Goal: Information Seeking & Learning: Learn about a topic

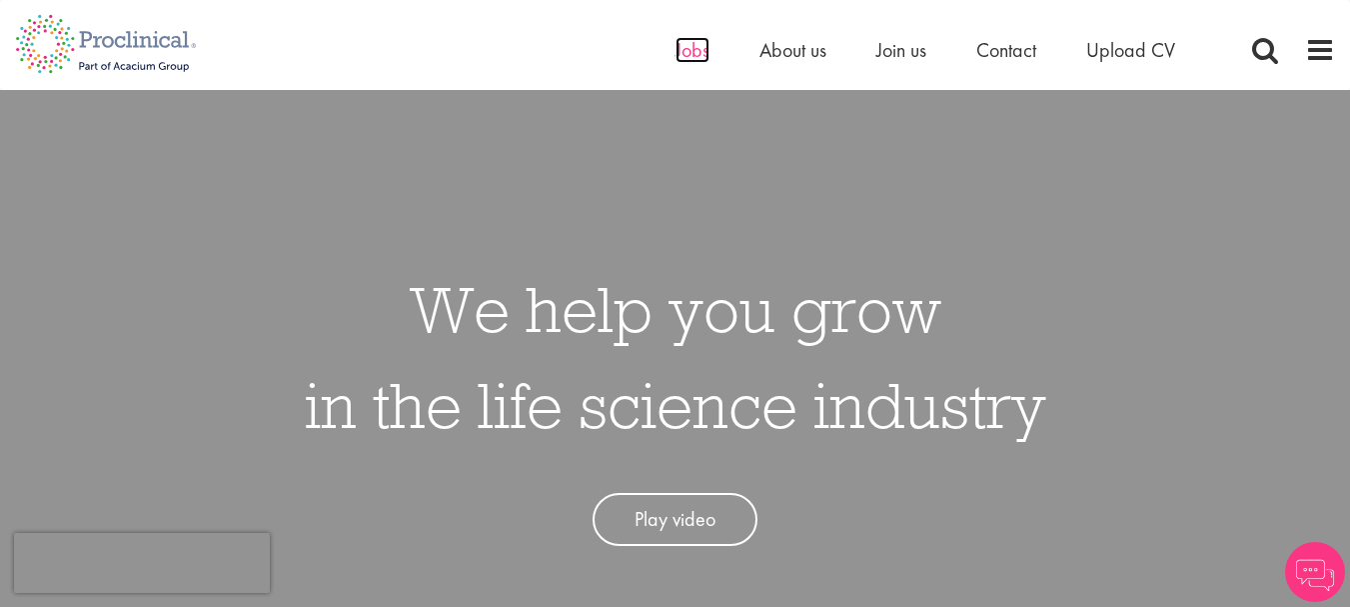
click at [700, 47] on span "Jobs" at bounding box center [693, 50] width 34 height 26
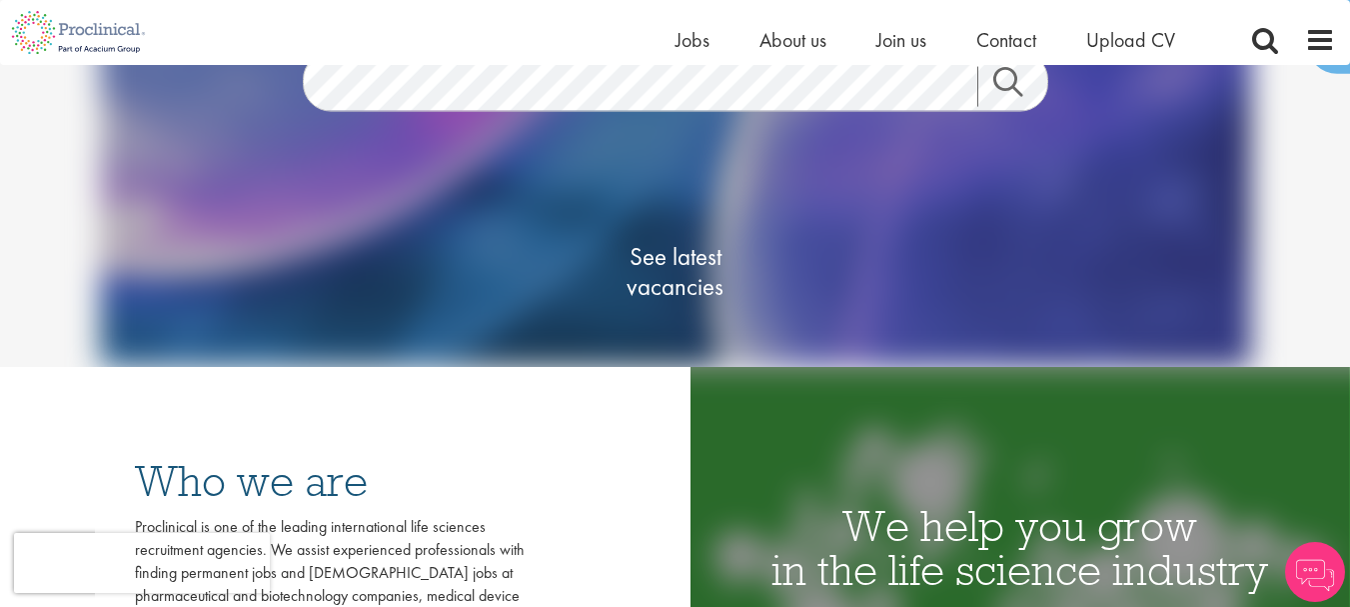
scroll to position [200, 0]
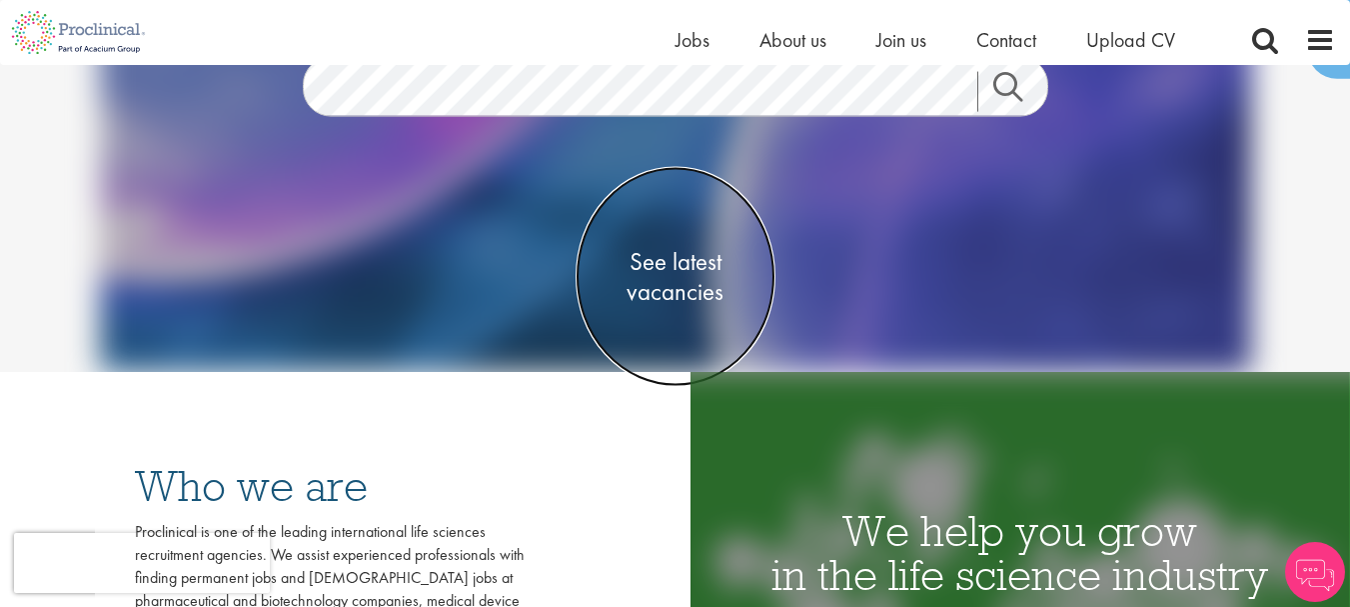
click at [688, 286] on span "See latest vacancies" at bounding box center [676, 276] width 200 height 60
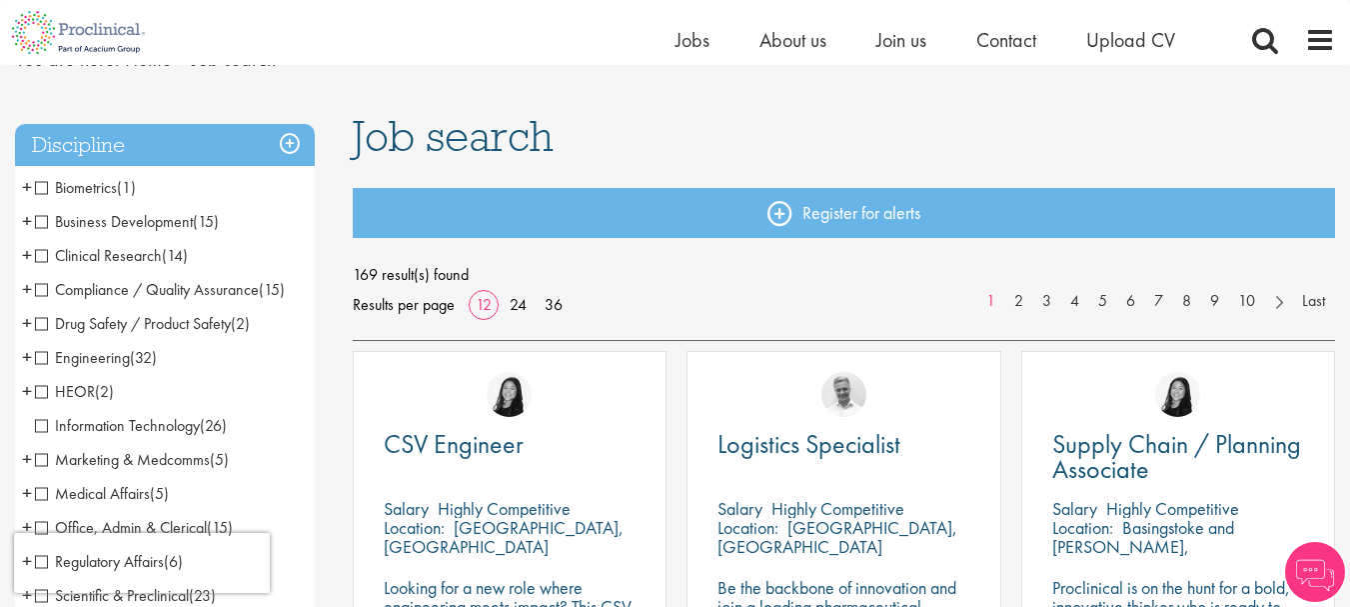
click at [34, 220] on li "Business Development (15) - + Licensing (1) Sales (5) Account Management (2) Co…" at bounding box center [165, 222] width 300 height 34
click at [43, 220] on span "Business Development" at bounding box center [114, 221] width 158 height 21
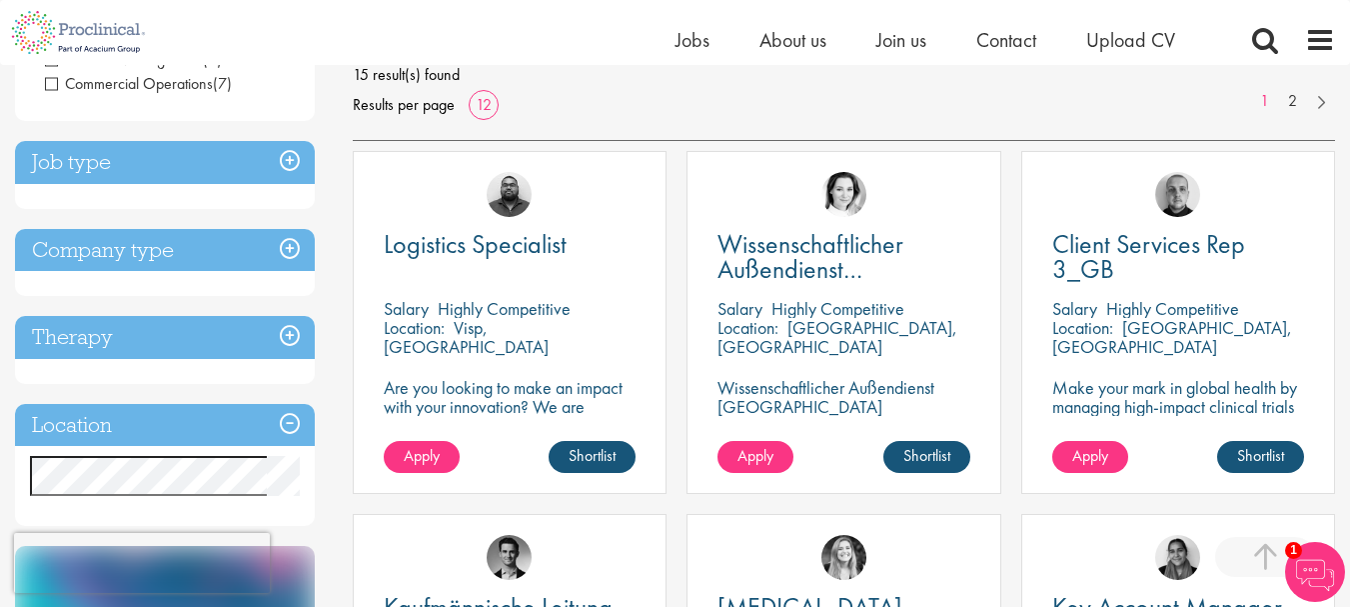
scroll to position [400, 0]
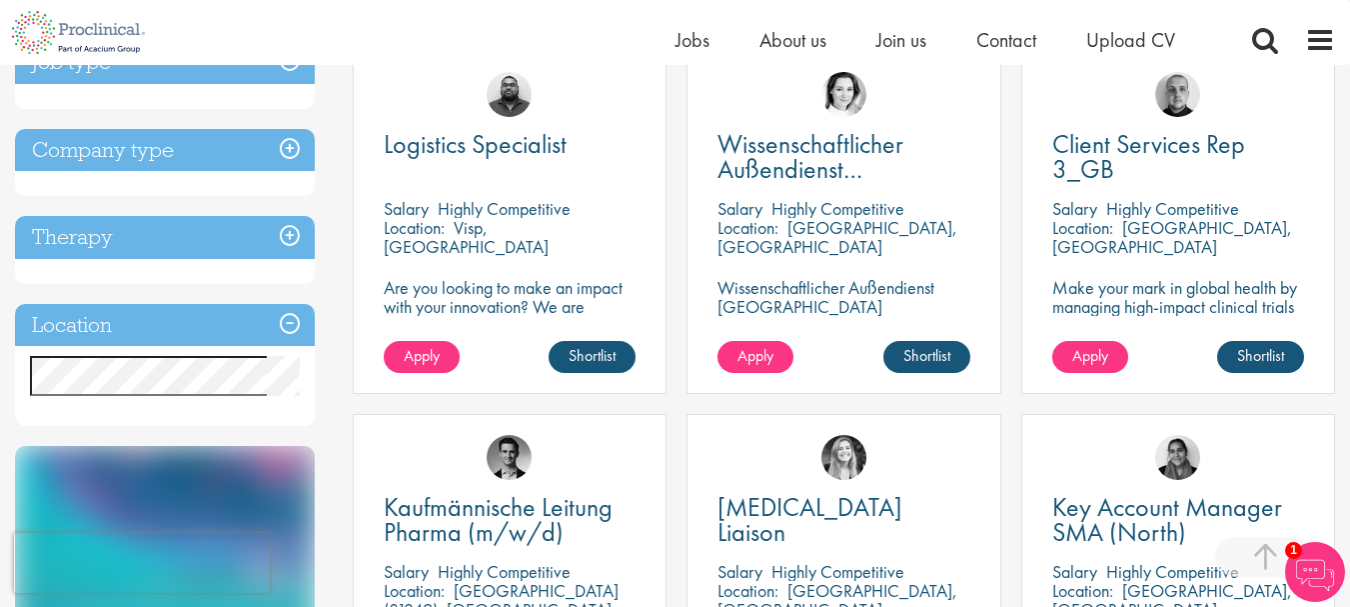
click at [292, 325] on h3 "Location" at bounding box center [165, 325] width 300 height 43
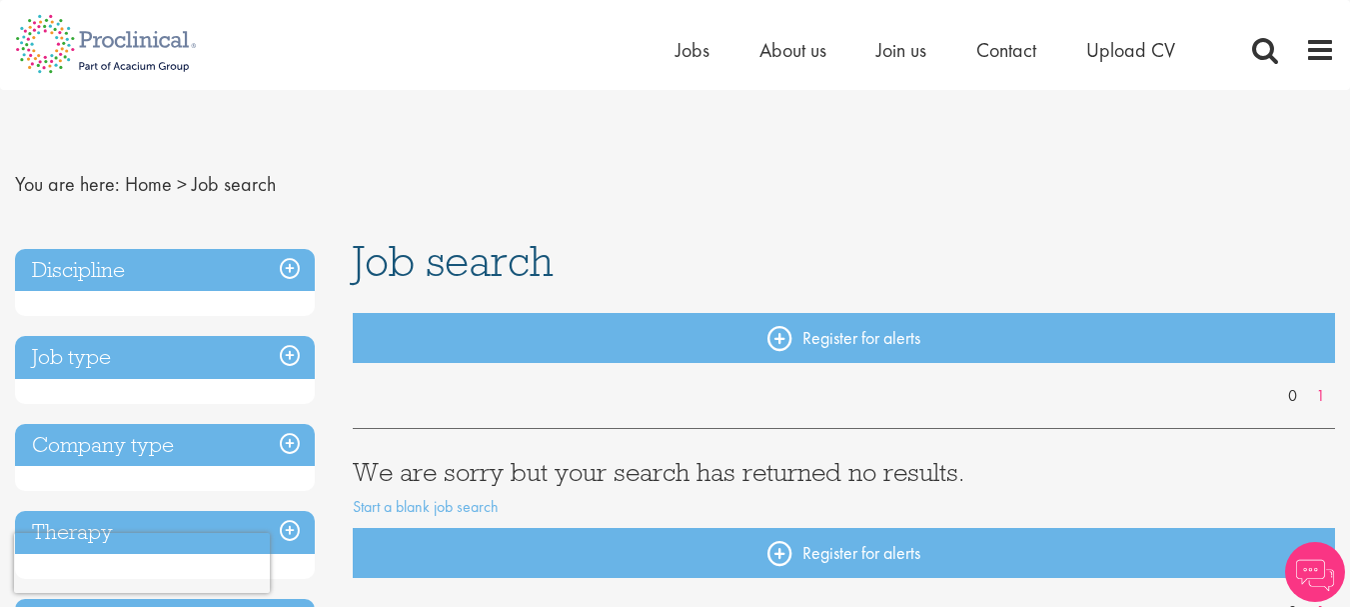
click at [286, 262] on h3 "Discipline" at bounding box center [165, 270] width 300 height 43
click at [292, 352] on h3 "Job type" at bounding box center [165, 357] width 300 height 43
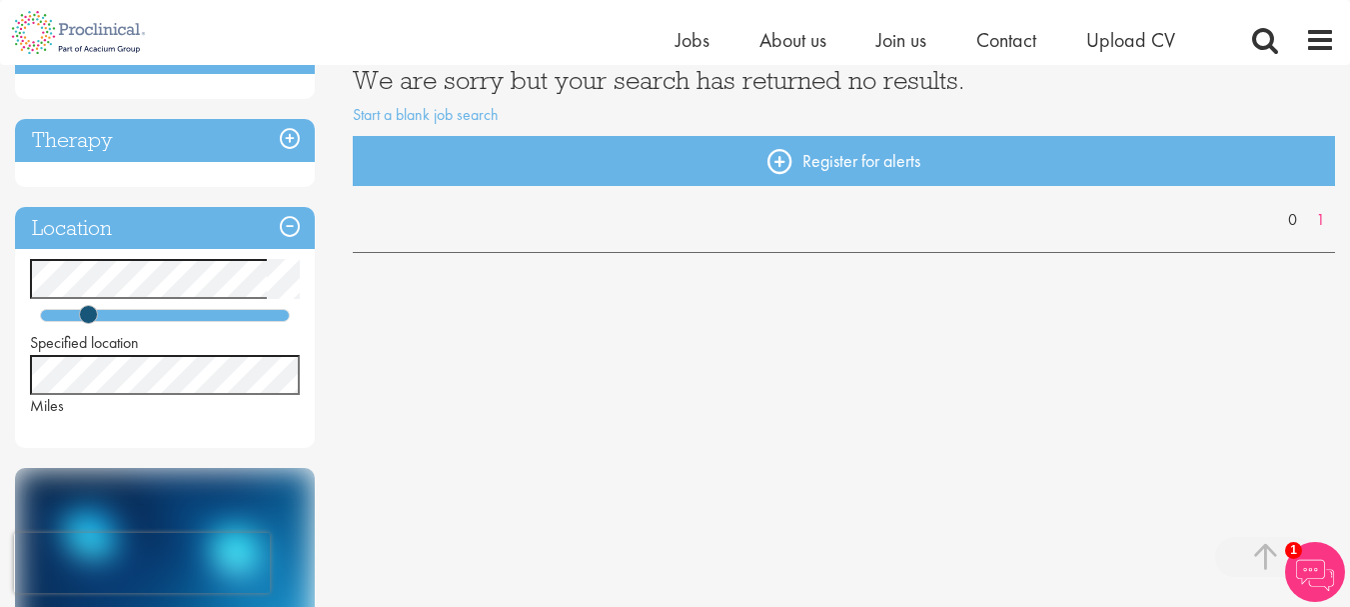
scroll to position [400, 0]
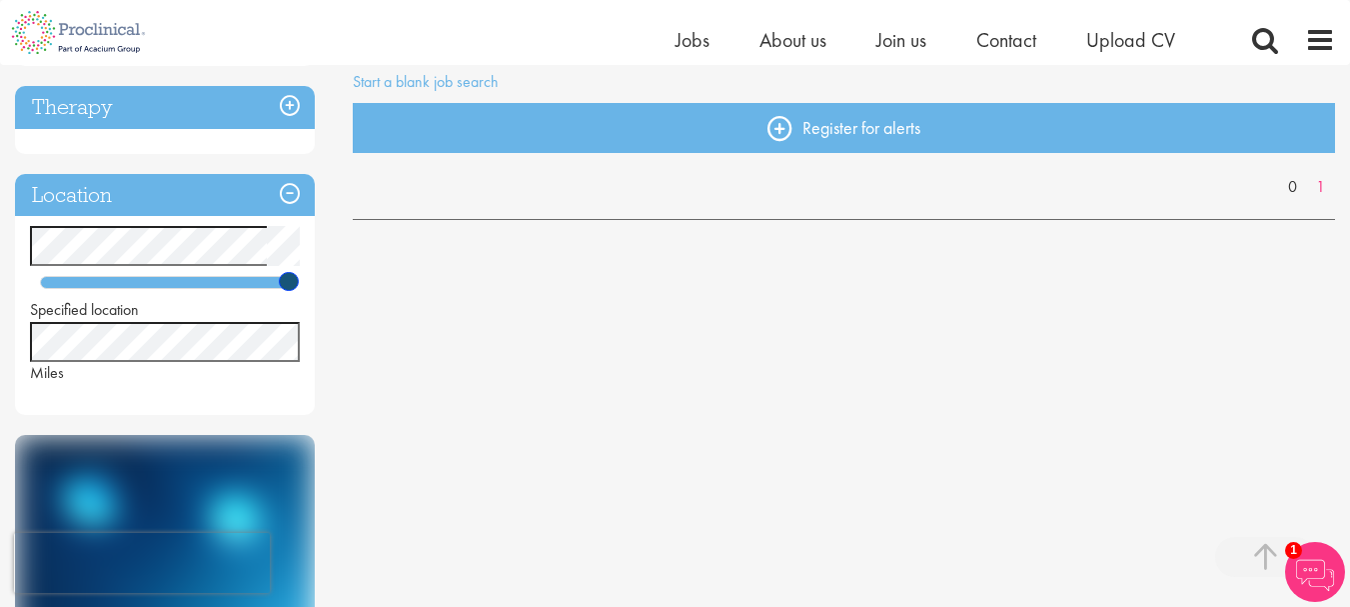
drag, startPoint x: 83, startPoint y: 279, endPoint x: 349, endPoint y: 312, distance: 267.9
click at [349, 312] on div "Discipline Job type Company type Therapy Location Specified location Miles Care…" at bounding box center [675, 385] width 1350 height 1143
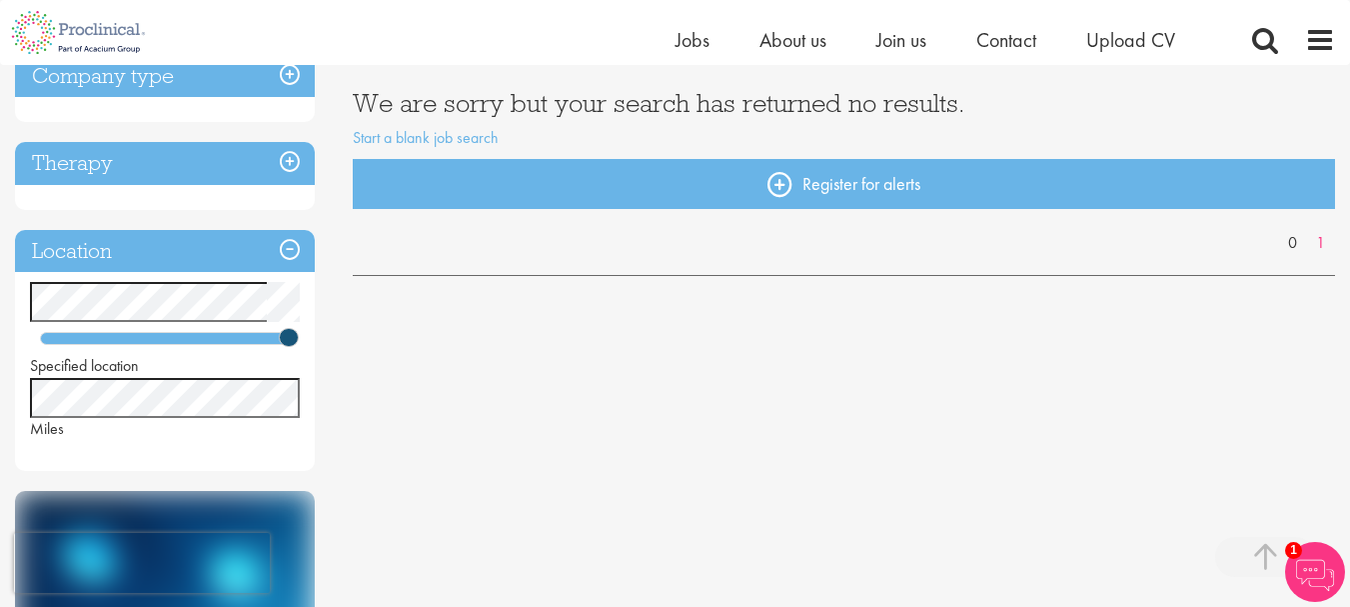
scroll to position [212, 0]
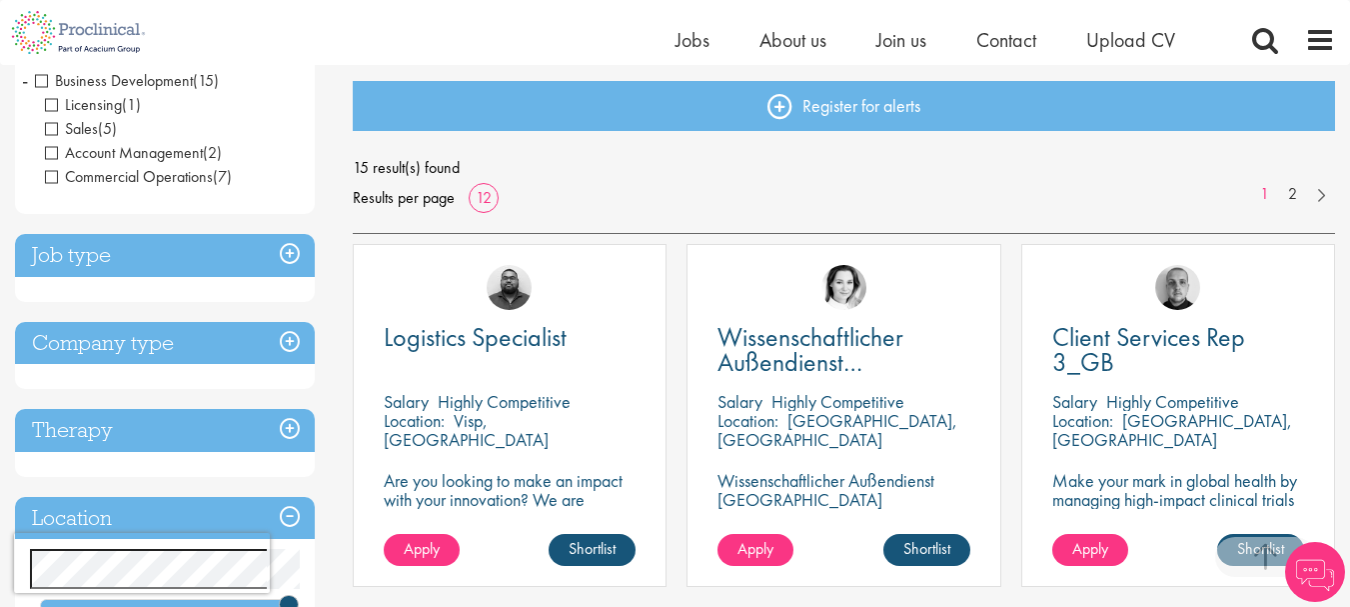
scroll to position [500, 0]
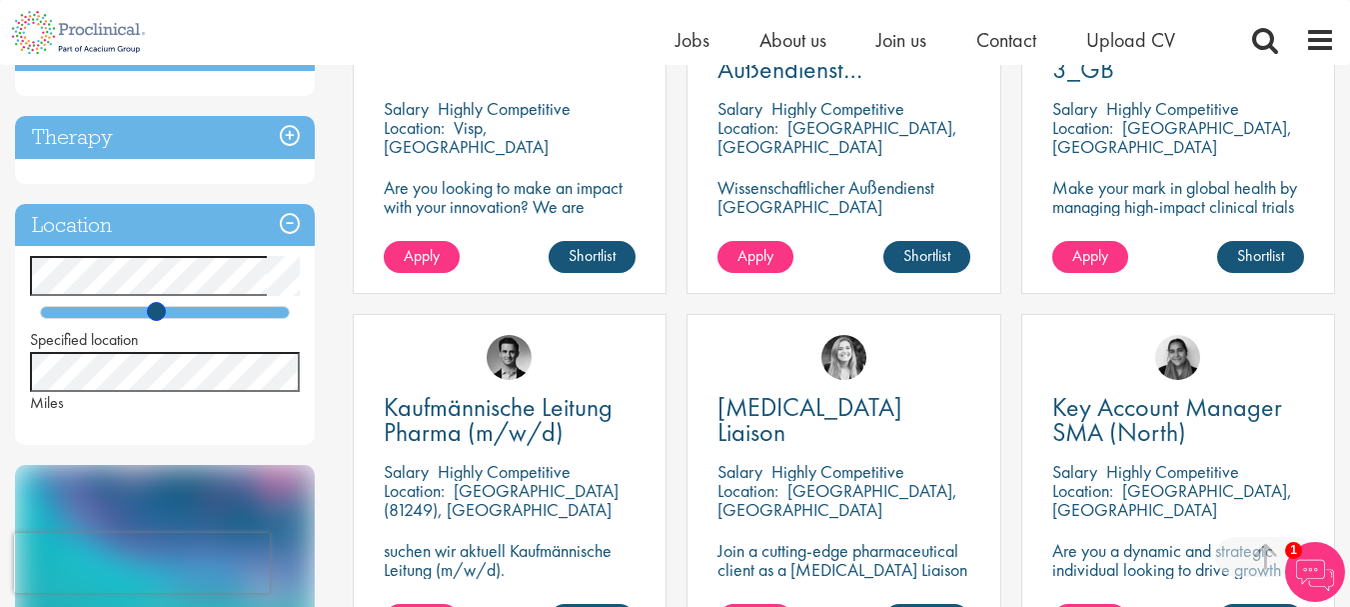
drag, startPoint x: 294, startPoint y: 315, endPoint x: 161, endPoint y: 315, distance: 132.9
click at [161, 315] on span at bounding box center [156, 311] width 19 height 19
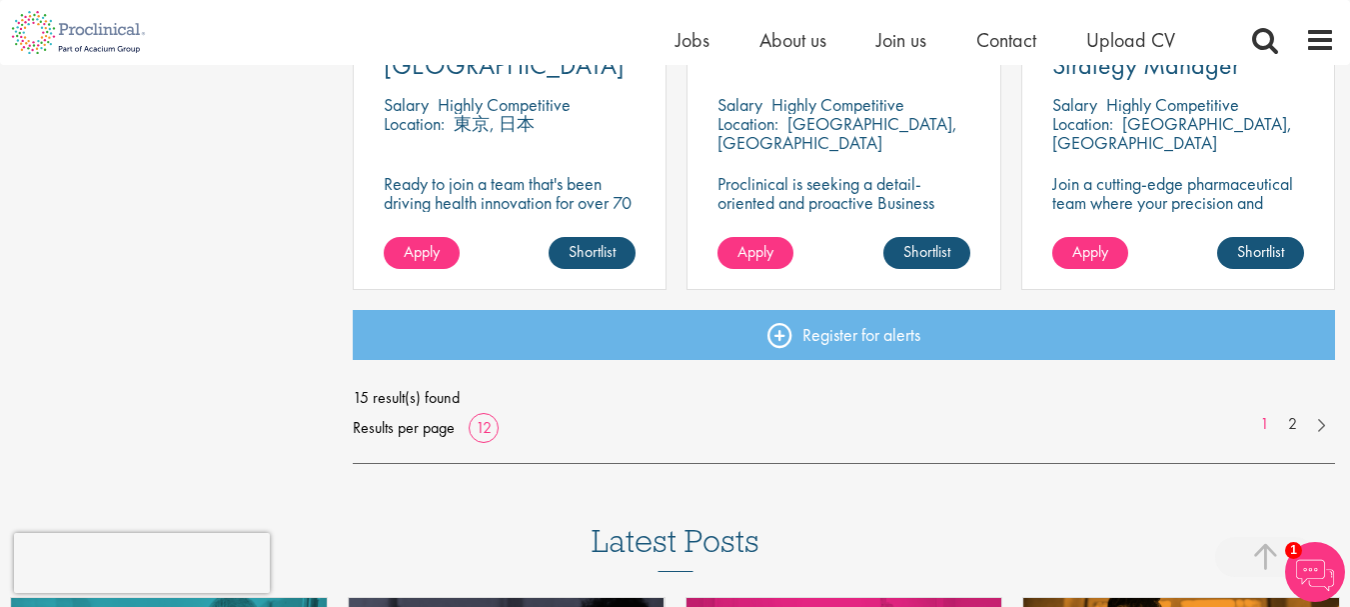
scroll to position [1599, 0]
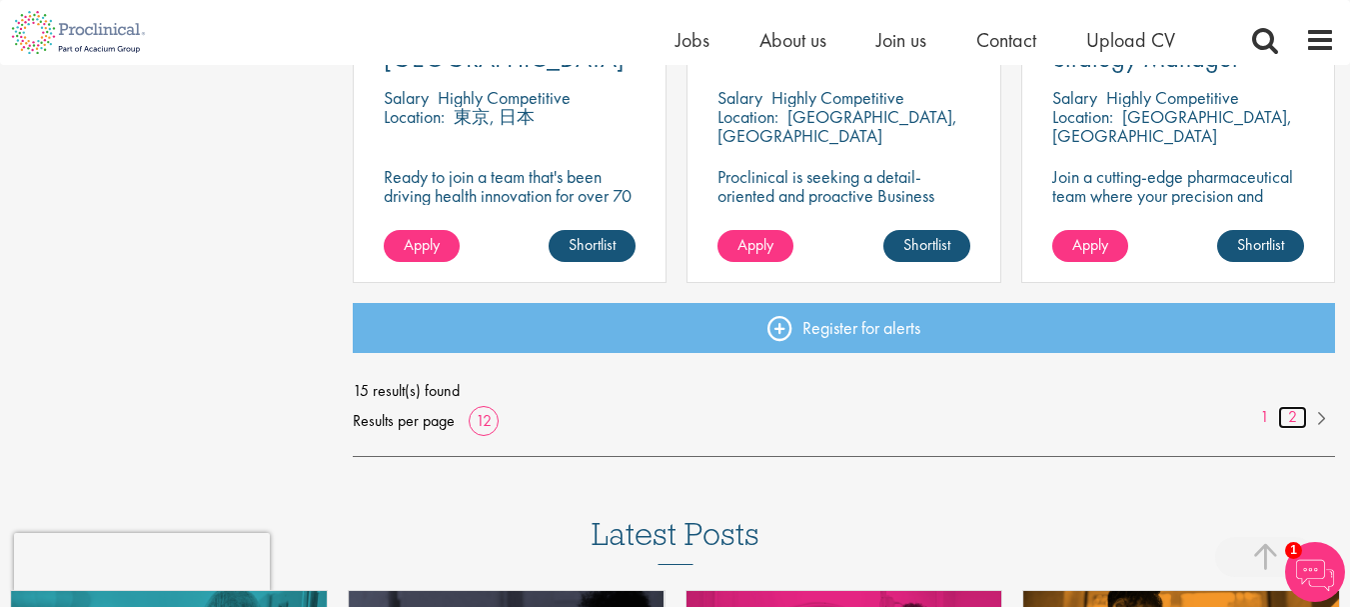
click at [1291, 411] on link "2" at bounding box center [1292, 417] width 29 height 23
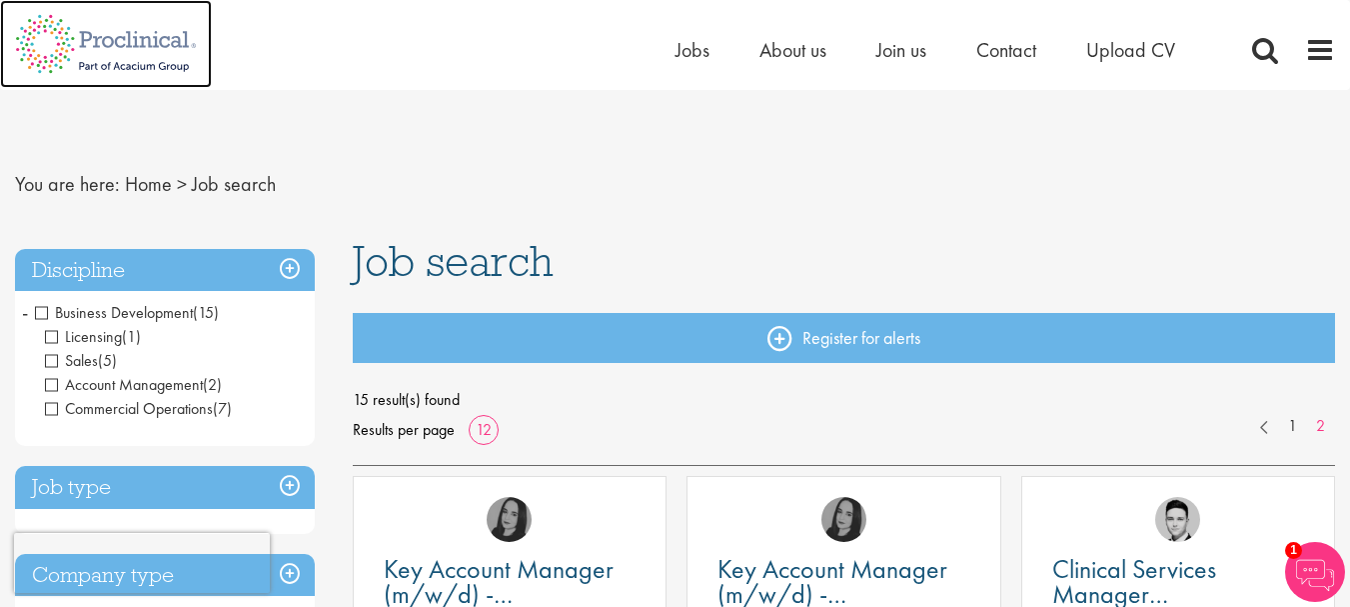
click at [139, 43] on img at bounding box center [106, 44] width 212 height 88
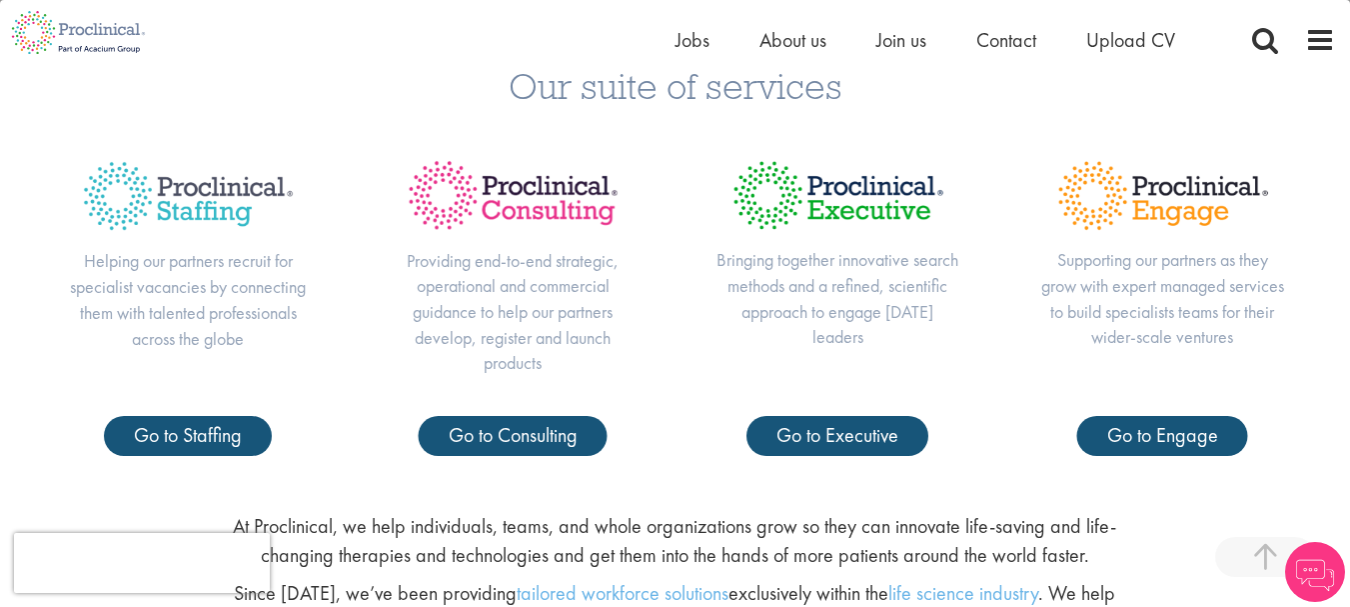
scroll to position [700, 0]
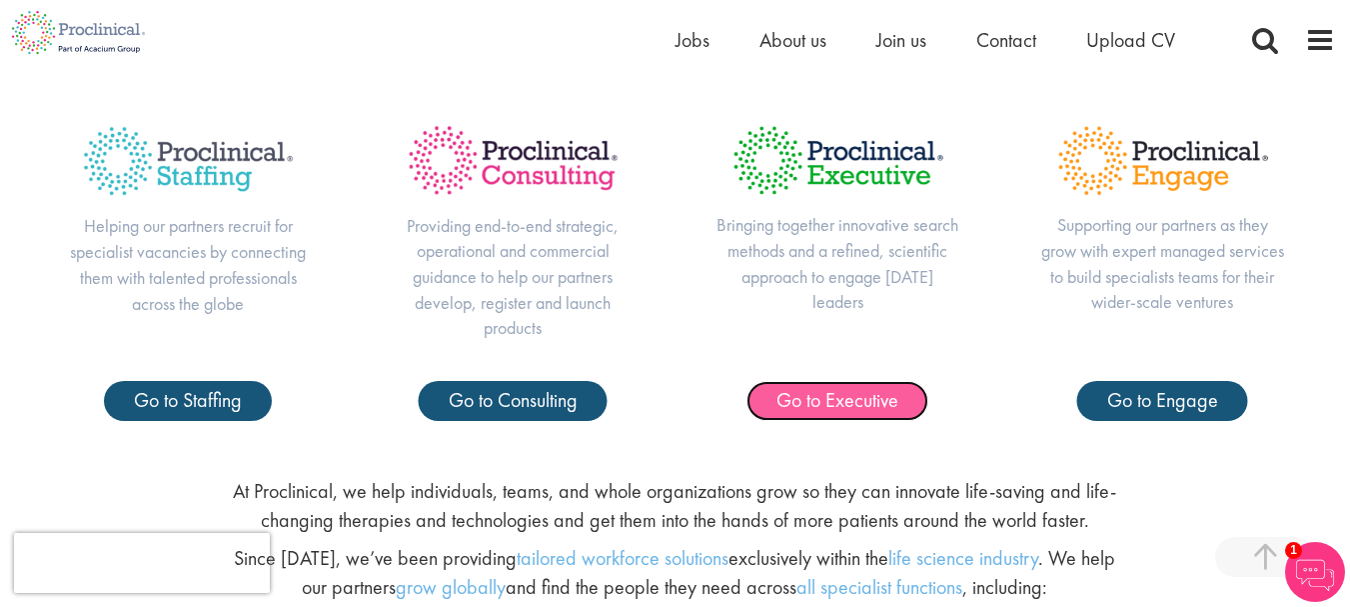
click at [859, 403] on span "Go to Executive" at bounding box center [838, 400] width 122 height 26
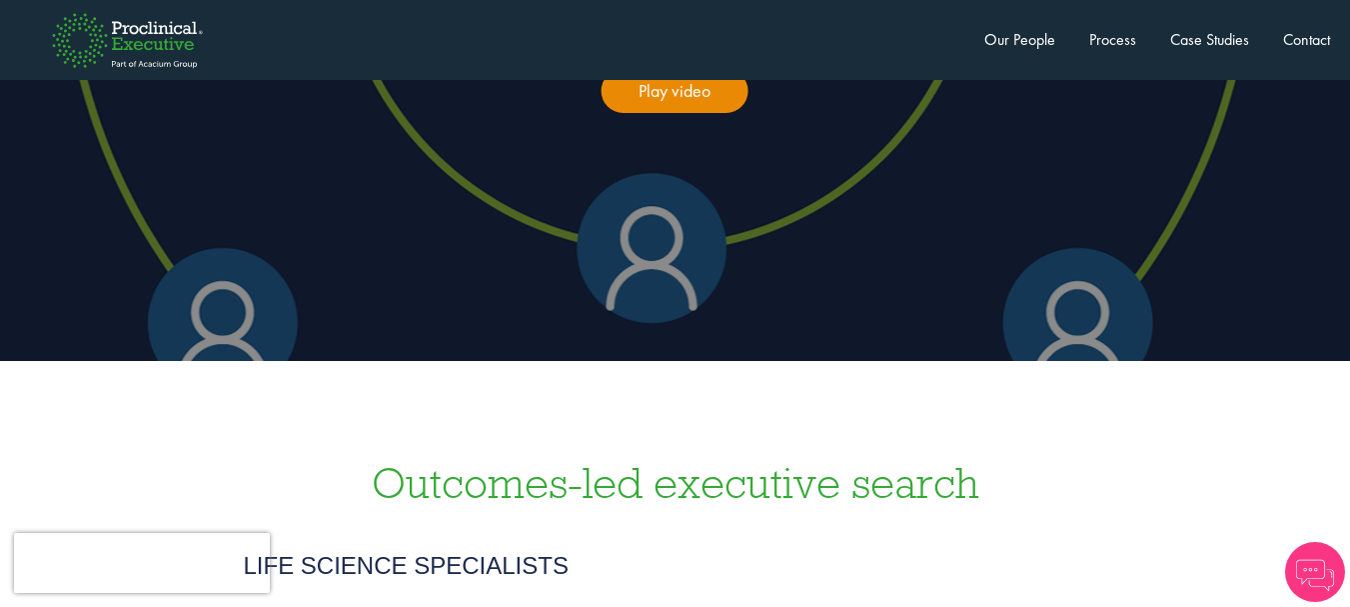
scroll to position [300, 0]
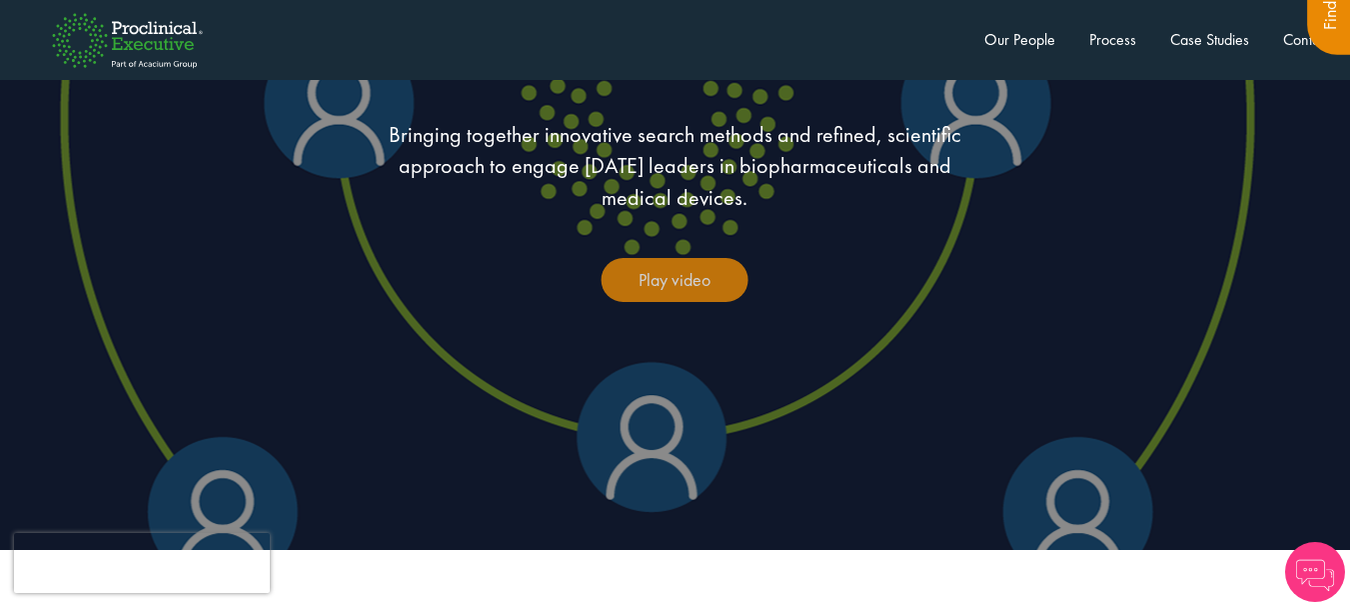
click at [674, 272] on link "Play video" at bounding box center [675, 280] width 147 height 44
click at [685, 283] on link "Play video" at bounding box center [675, 280] width 147 height 44
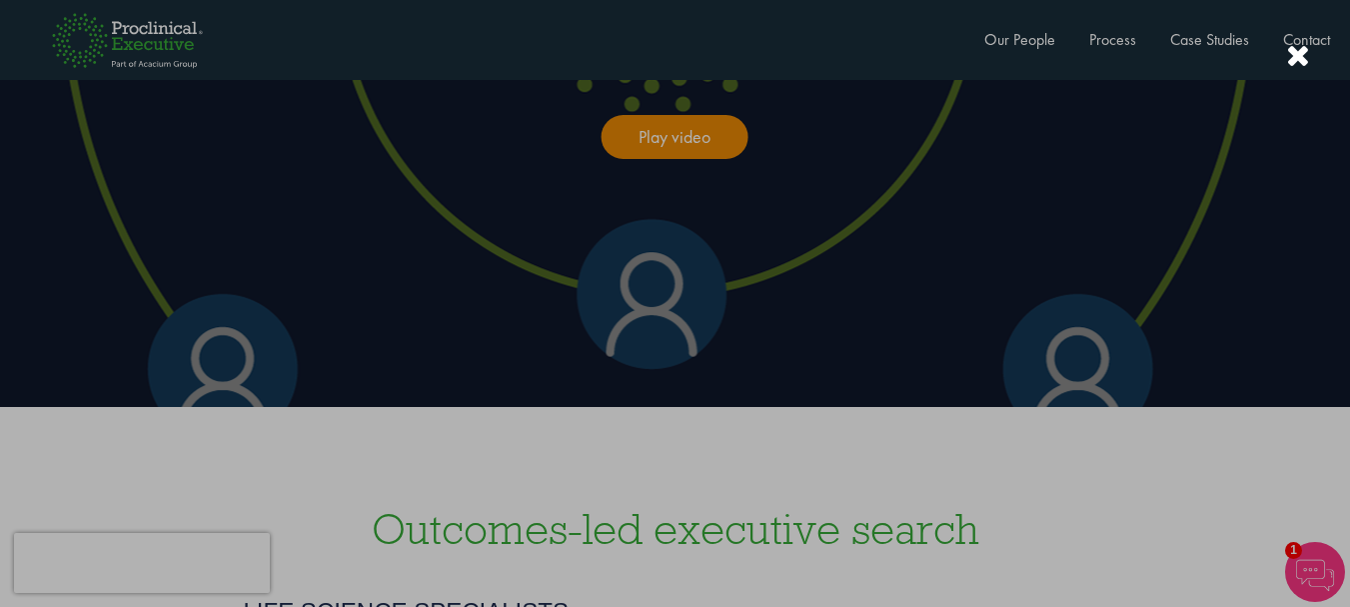
scroll to position [600, 0]
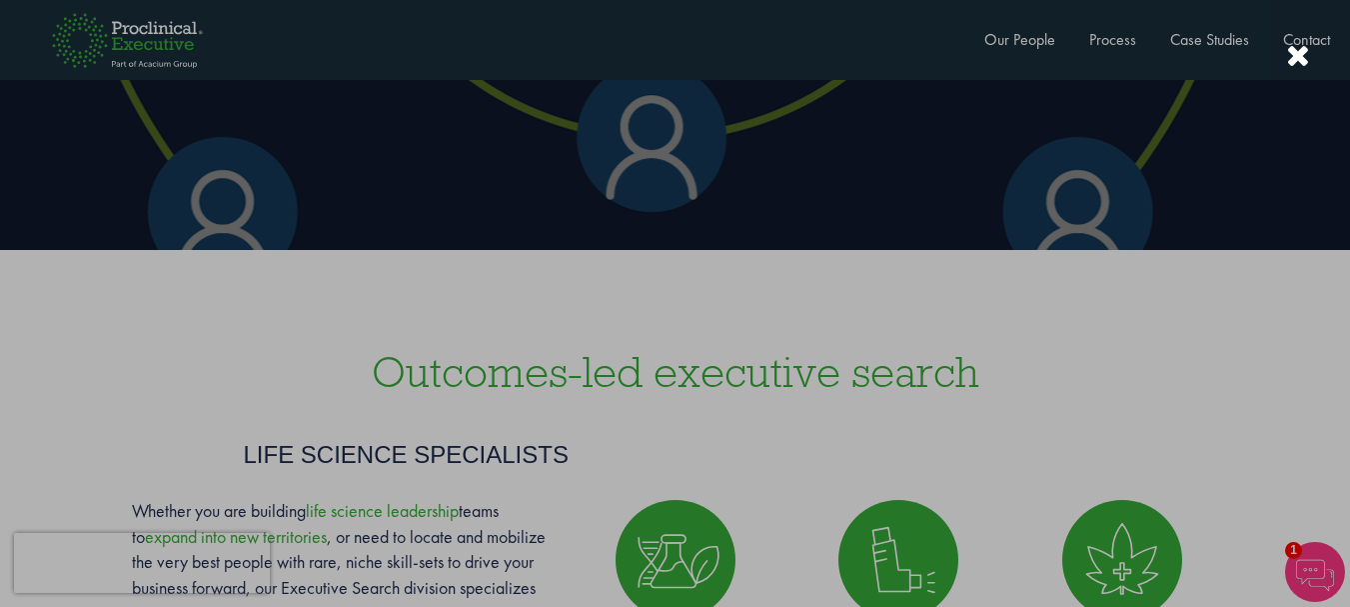
click at [103, 379] on div at bounding box center [675, 303] width 1350 height 607
click at [1310, 55] on div at bounding box center [675, 303] width 1350 height 607
click at [1301, 61] on div at bounding box center [1298, 56] width 24 height 33
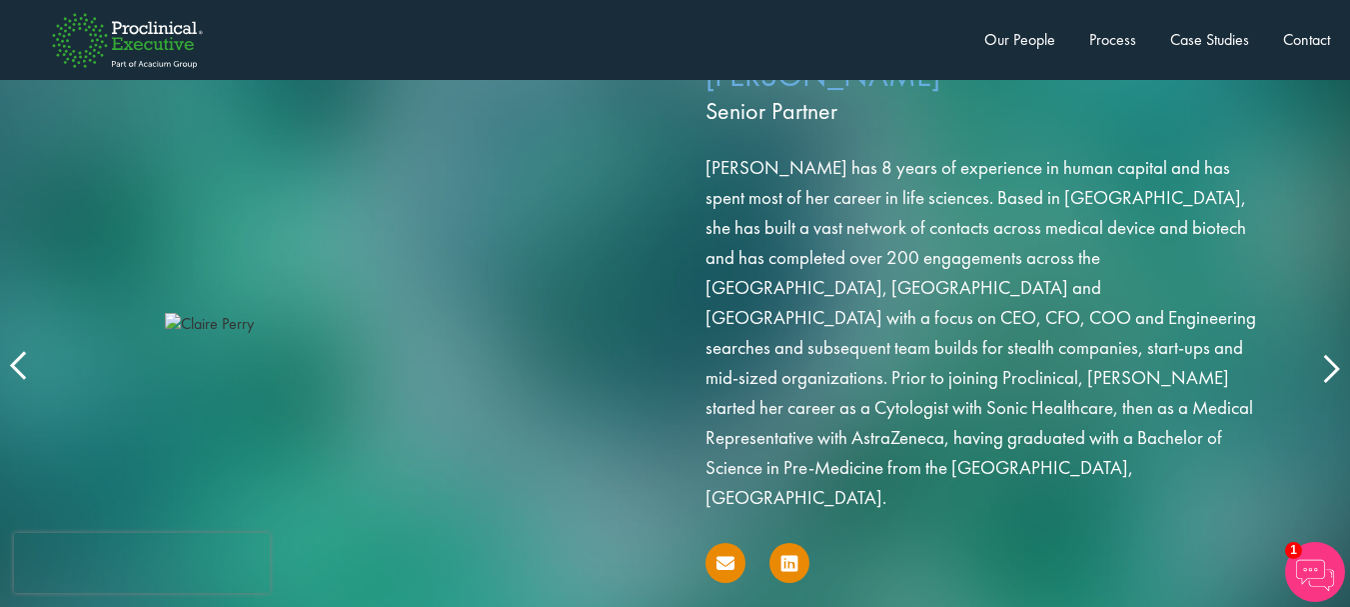
scroll to position [3398, 0]
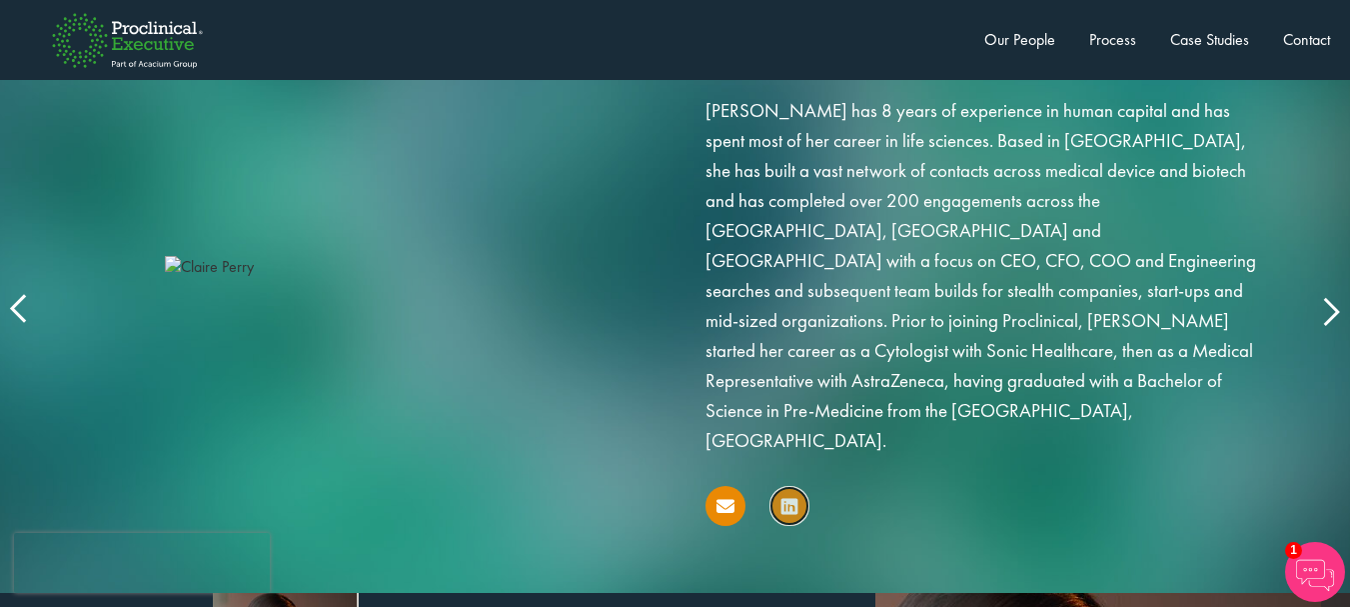
click at [794, 497] on icon at bounding box center [790, 506] width 16 height 19
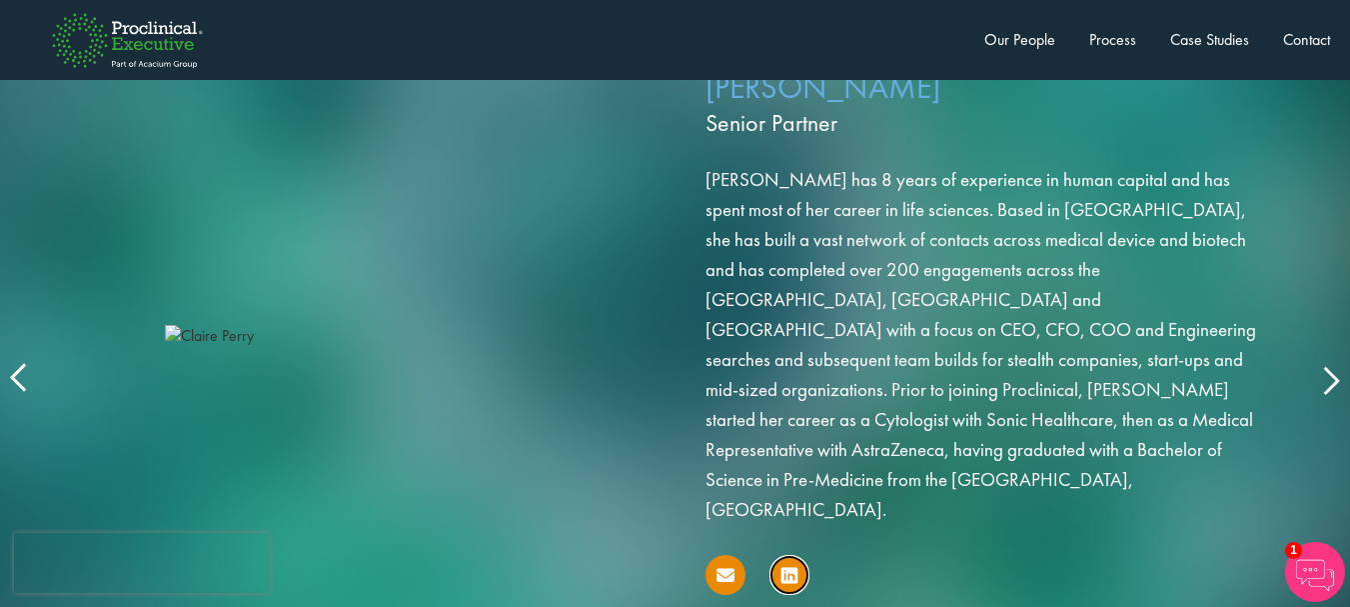
scroll to position [3299, 0]
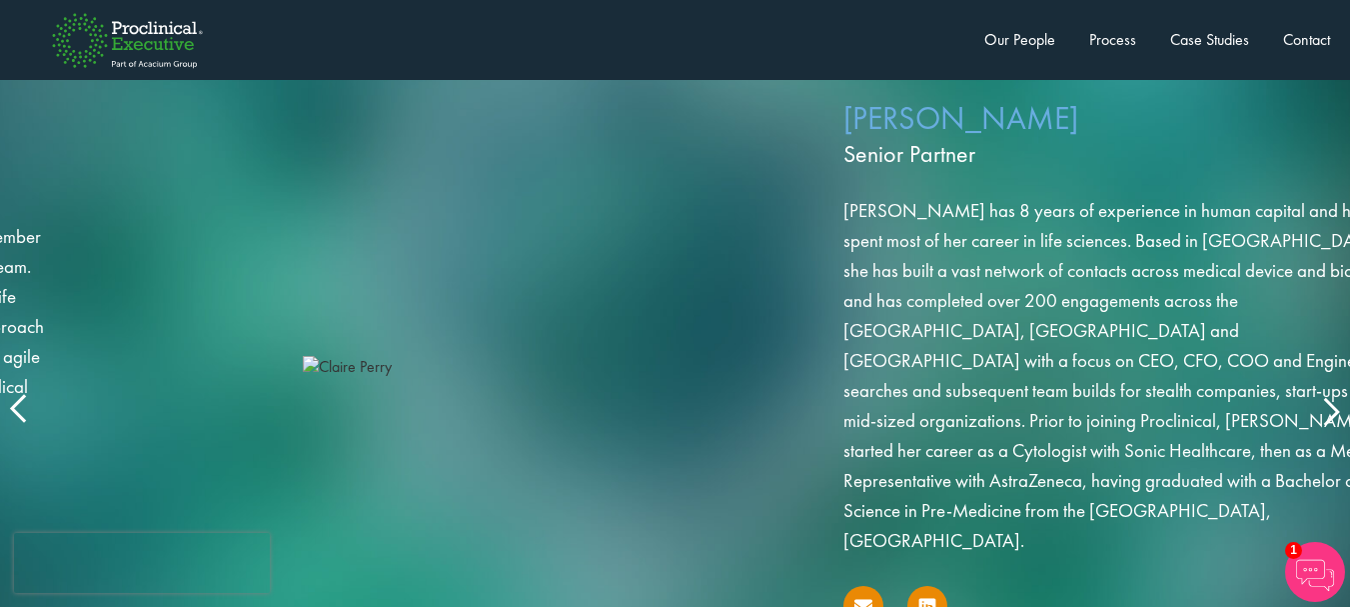
drag, startPoint x: 708, startPoint y: 139, endPoint x: 846, endPoint y: 139, distance: 137.9
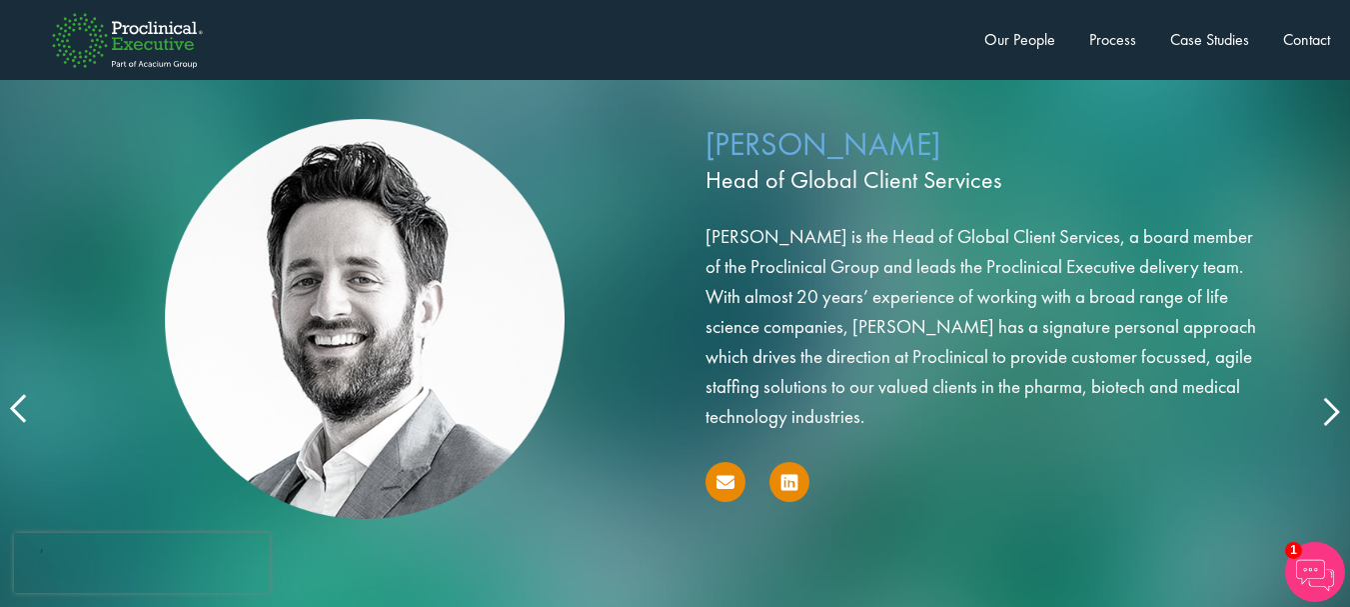
drag, startPoint x: 1095, startPoint y: 204, endPoint x: 273, endPoint y: 206, distance: 821.6
click at [273, 206] on div "[PERSON_NAME] Head of Global Client Services [PERSON_NAME] is the Head of Globa…" at bounding box center [675, 315] width 1270 height 438
click at [1330, 410] on icon at bounding box center [1330, 410] width 0 height 0
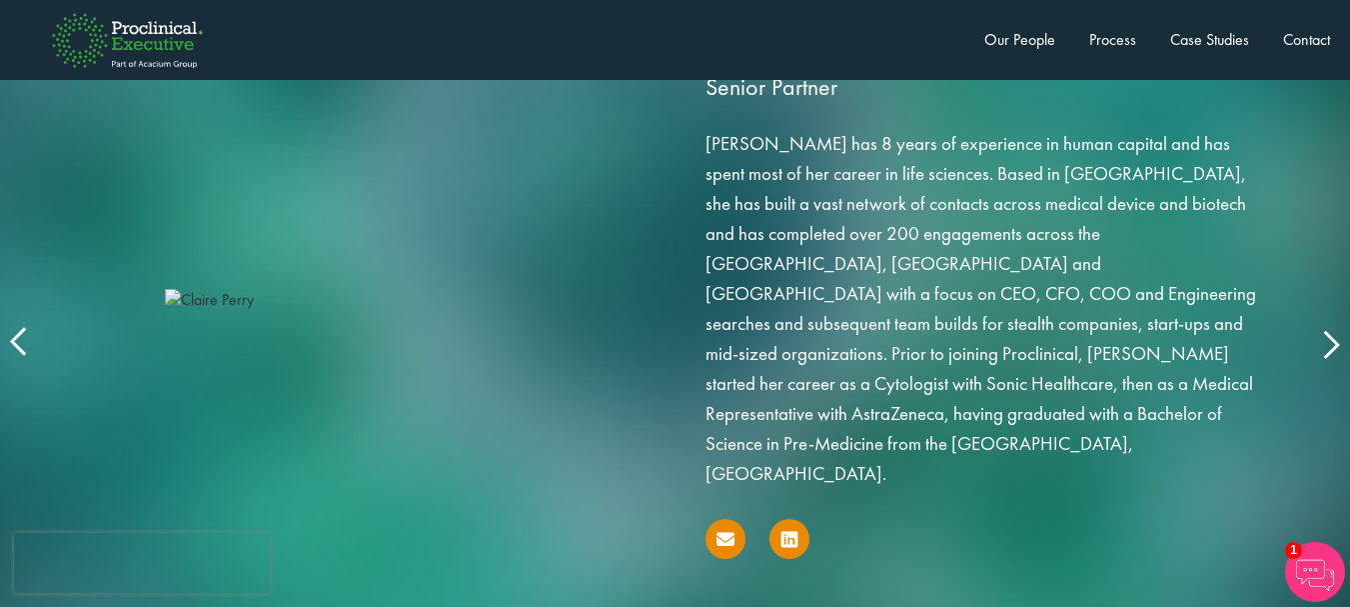
scroll to position [3398, 0]
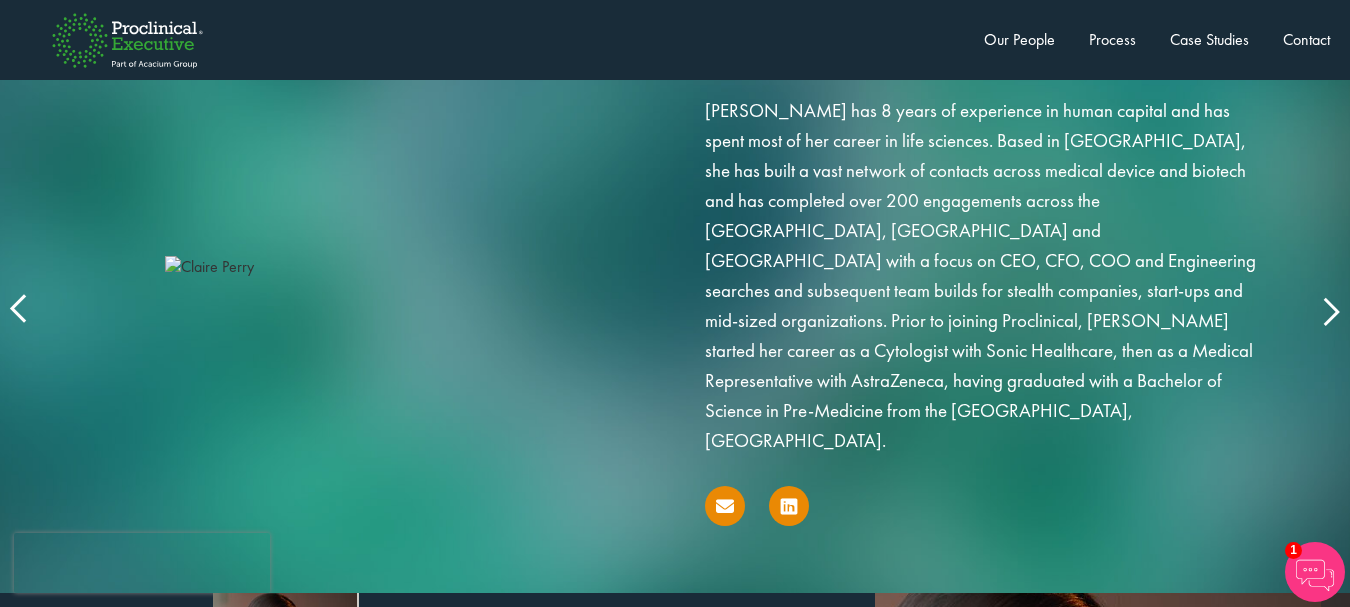
click at [234, 262] on img at bounding box center [365, 267] width 400 height 23
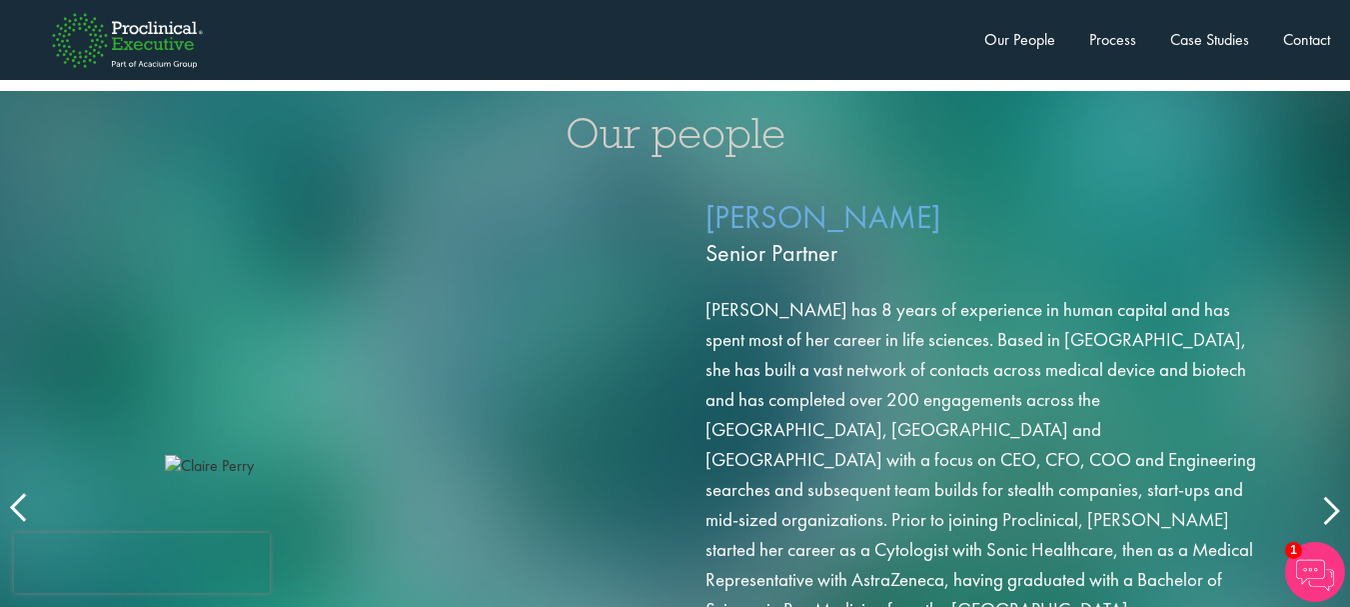
scroll to position [3199, 0]
